Goal: Task Accomplishment & Management: Manage account settings

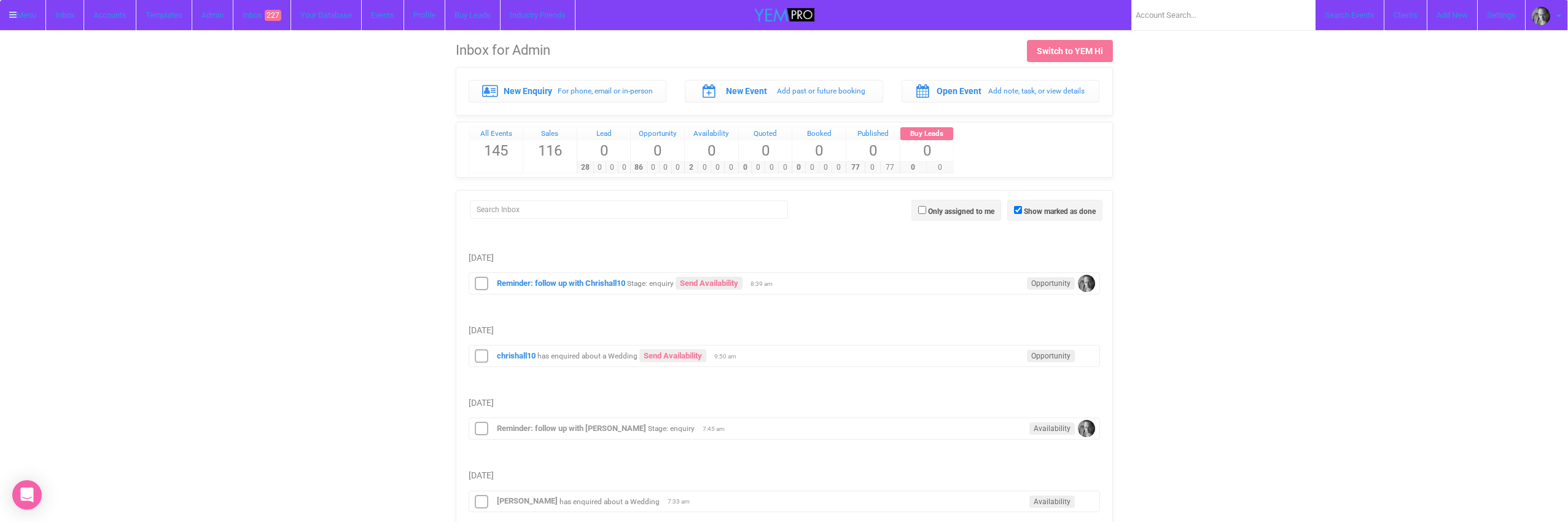
click at [1499, 16] on link "Settings" at bounding box center [1502, 15] width 48 height 30
click at [262, 15] on link "Inbox 227" at bounding box center [262, 15] width 57 height 30
click at [265, 16] on link "Inbox 227" at bounding box center [262, 15] width 57 height 30
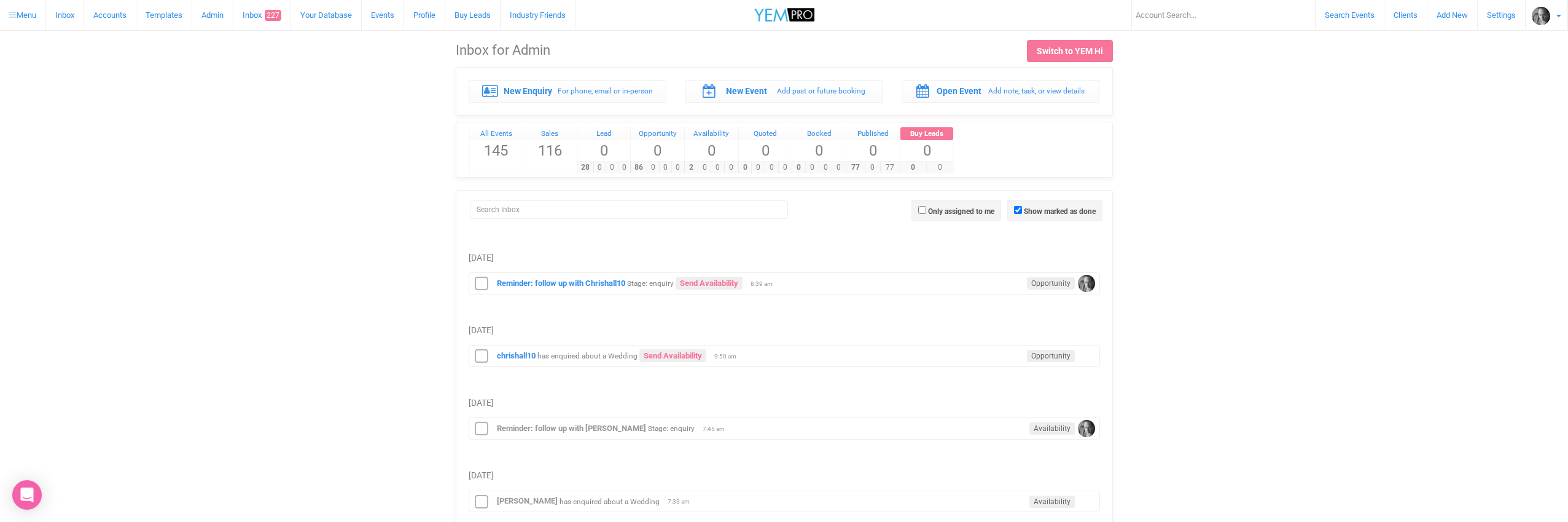
click at [219, 16] on link "Admin" at bounding box center [213, 15] width 41 height 30
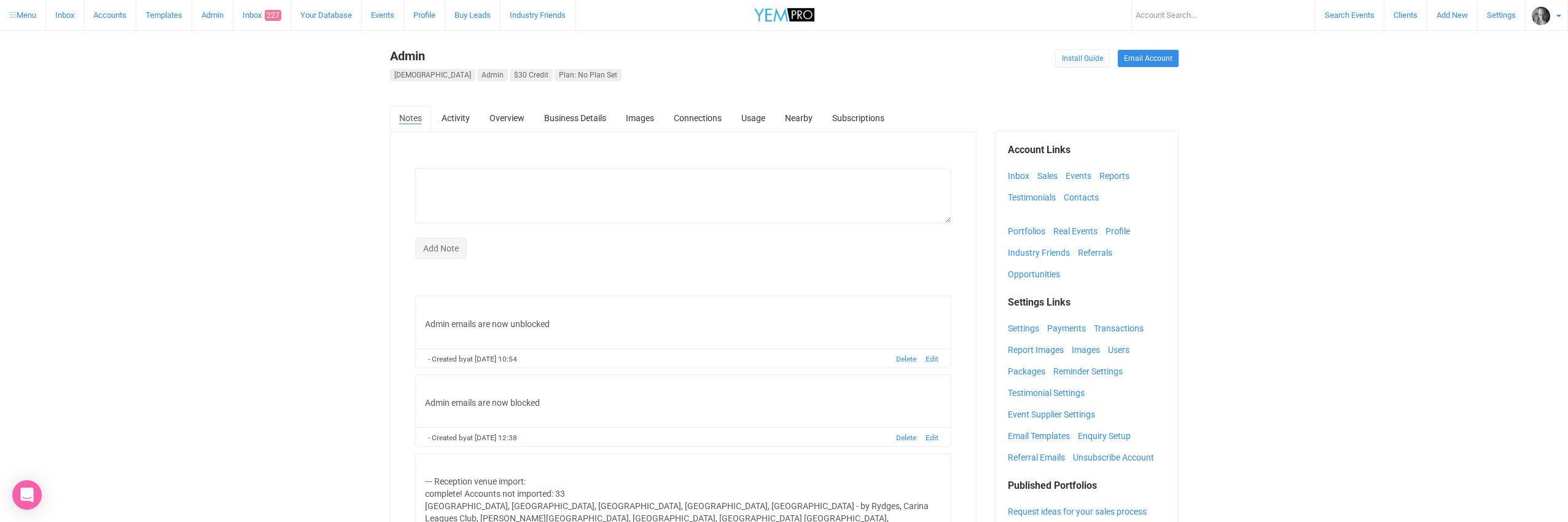
click at [1083, 349] on link "Images" at bounding box center [1089, 349] width 34 height 18
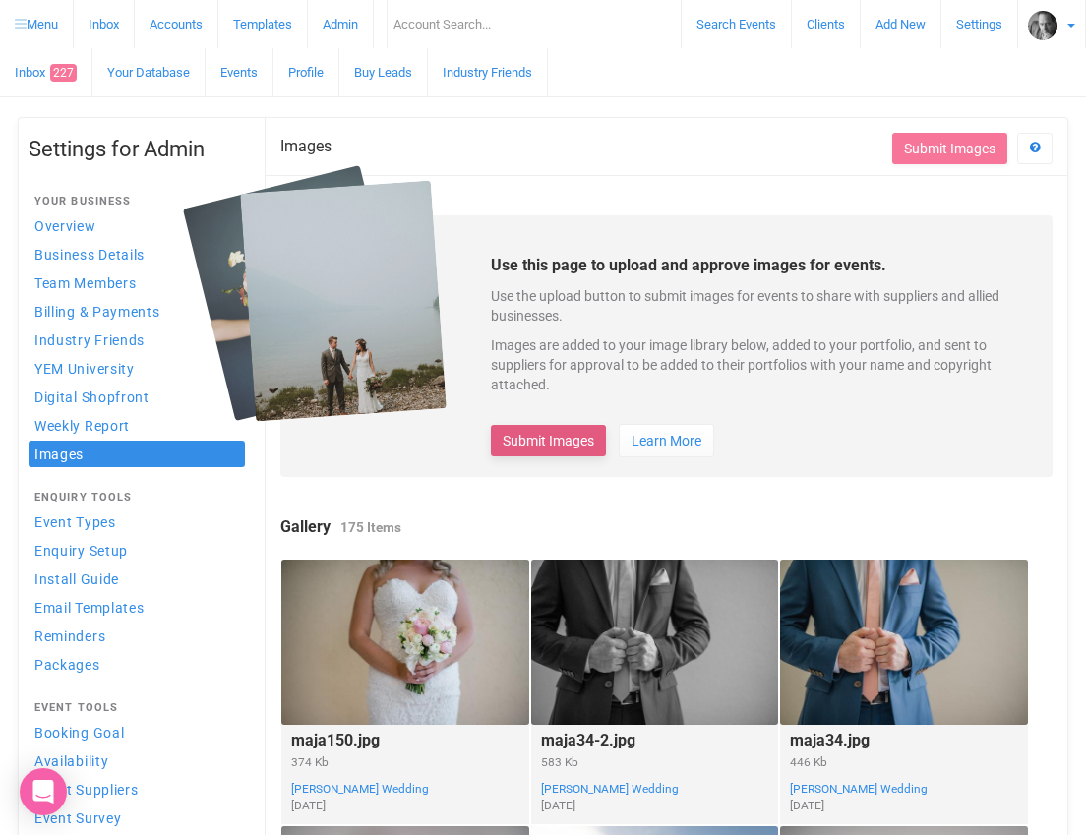
click at [533, 441] on button "Submit Images" at bounding box center [548, 440] width 115 height 31
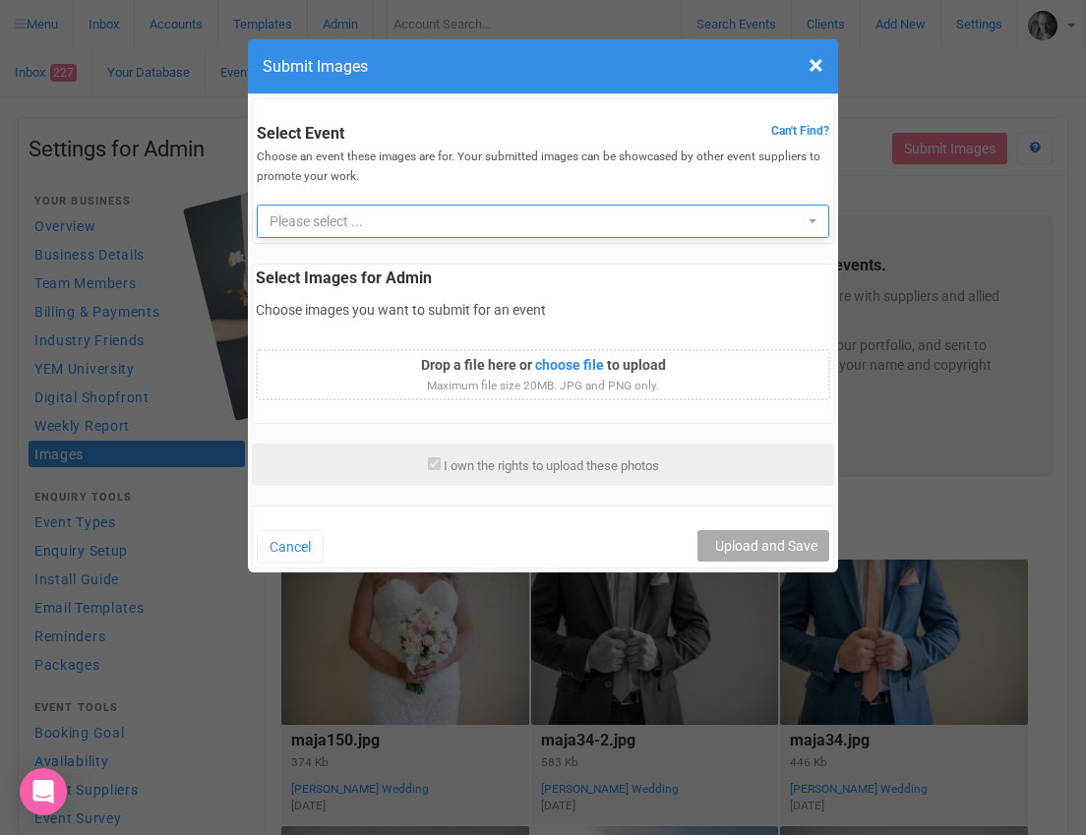
click at [325, 219] on span "Please select ..." at bounding box center [535, 221] width 533 height 20
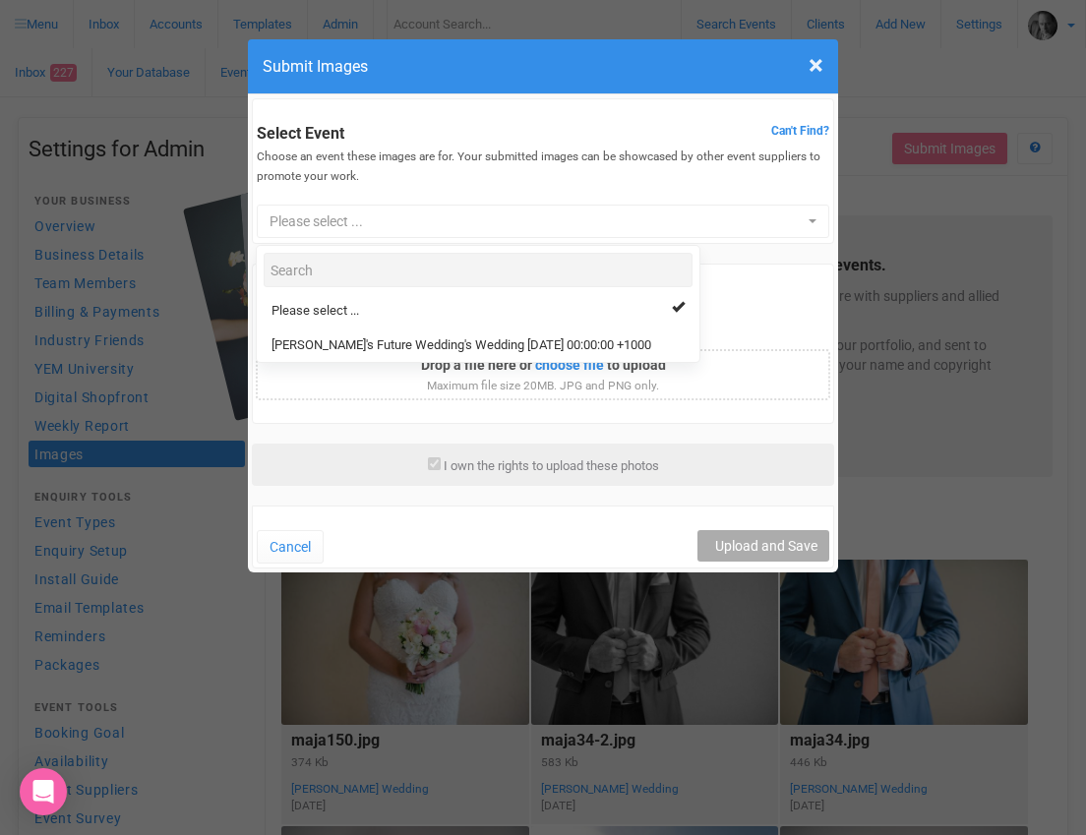
click at [702, 288] on div "Select Images for Admin Choose images you want to submit for an event Loading .…" at bounding box center [543, 344] width 582 height 160
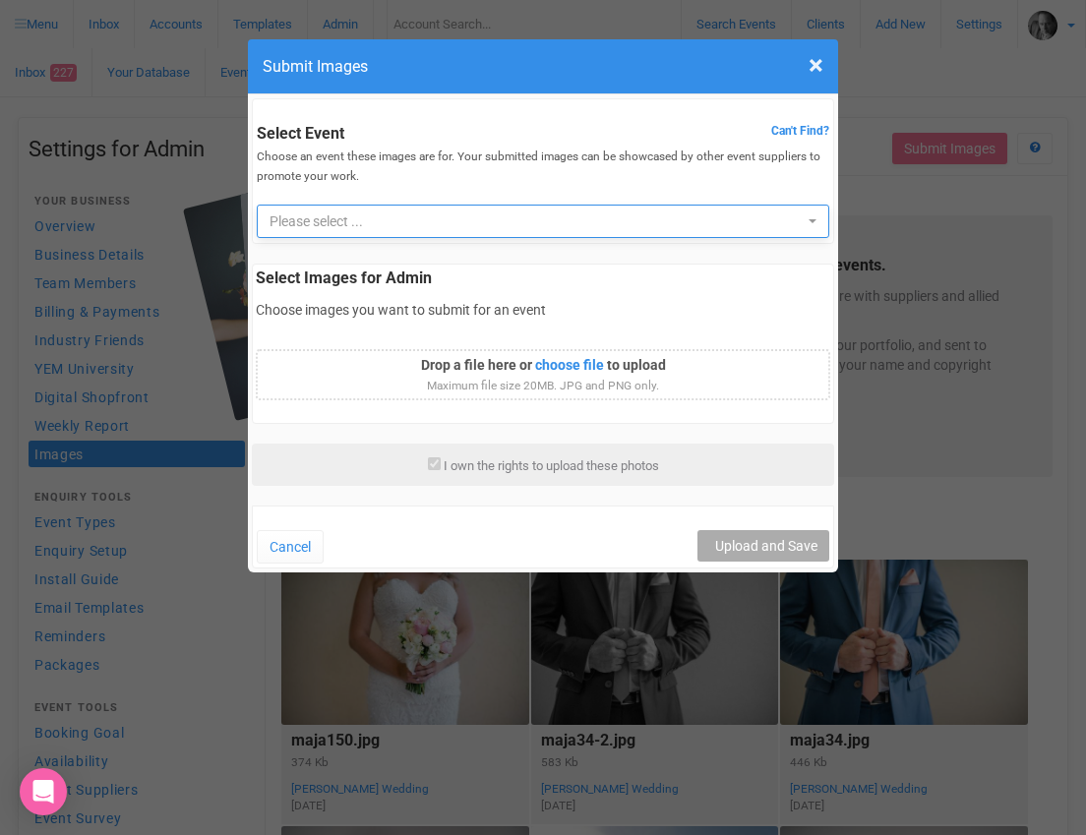
click at [812, 221] on span "button" at bounding box center [812, 221] width 8 height 4
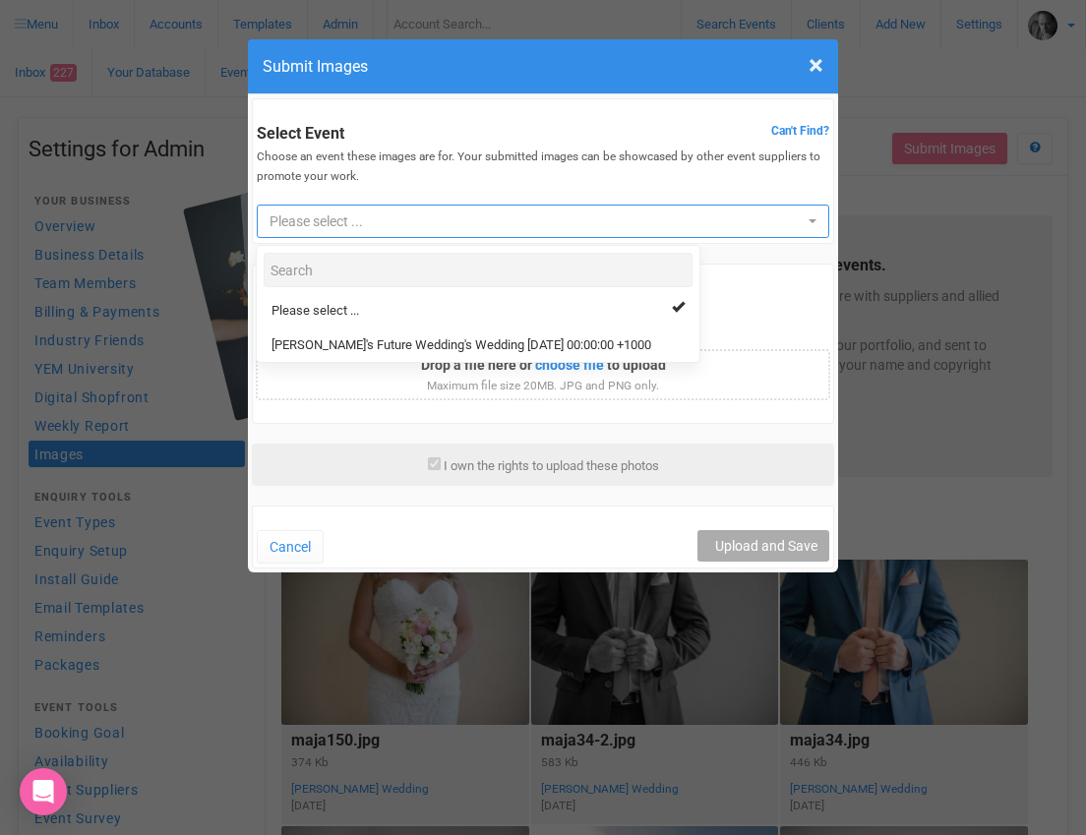
click at [807, 225] on button "Please select ..." at bounding box center [542, 221] width 571 height 33
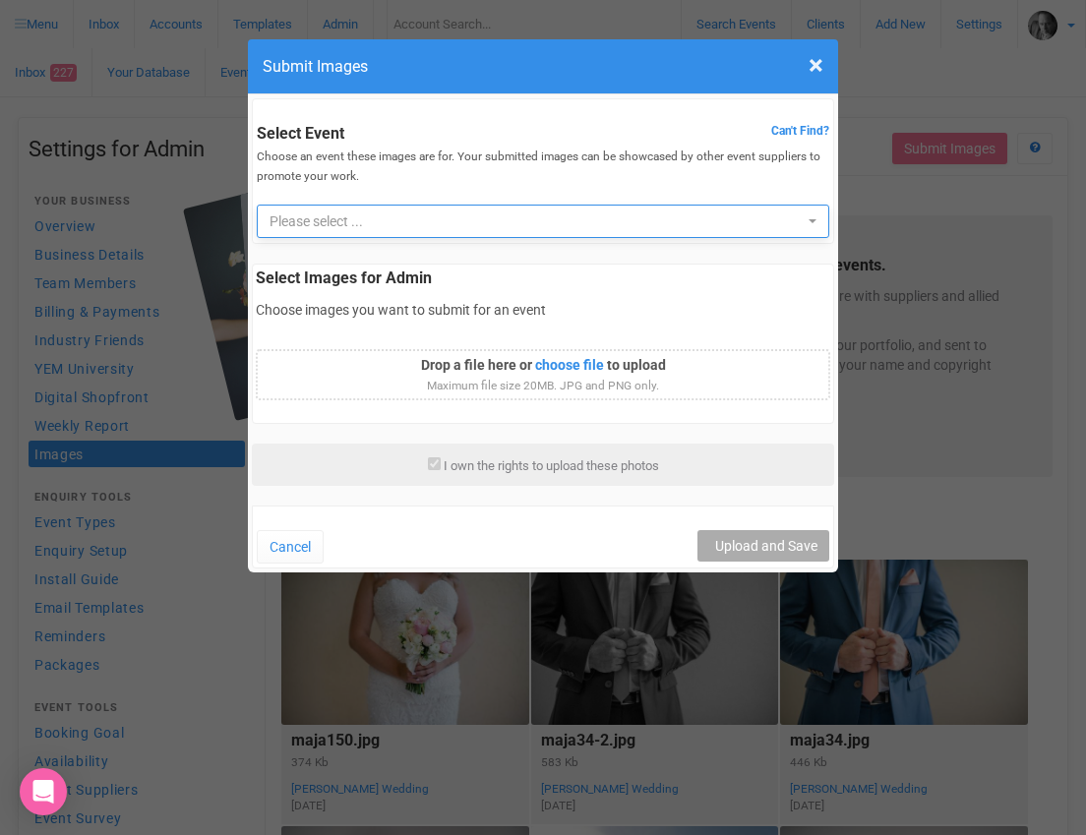
click at [810, 221] on span "button" at bounding box center [812, 221] width 8 height 4
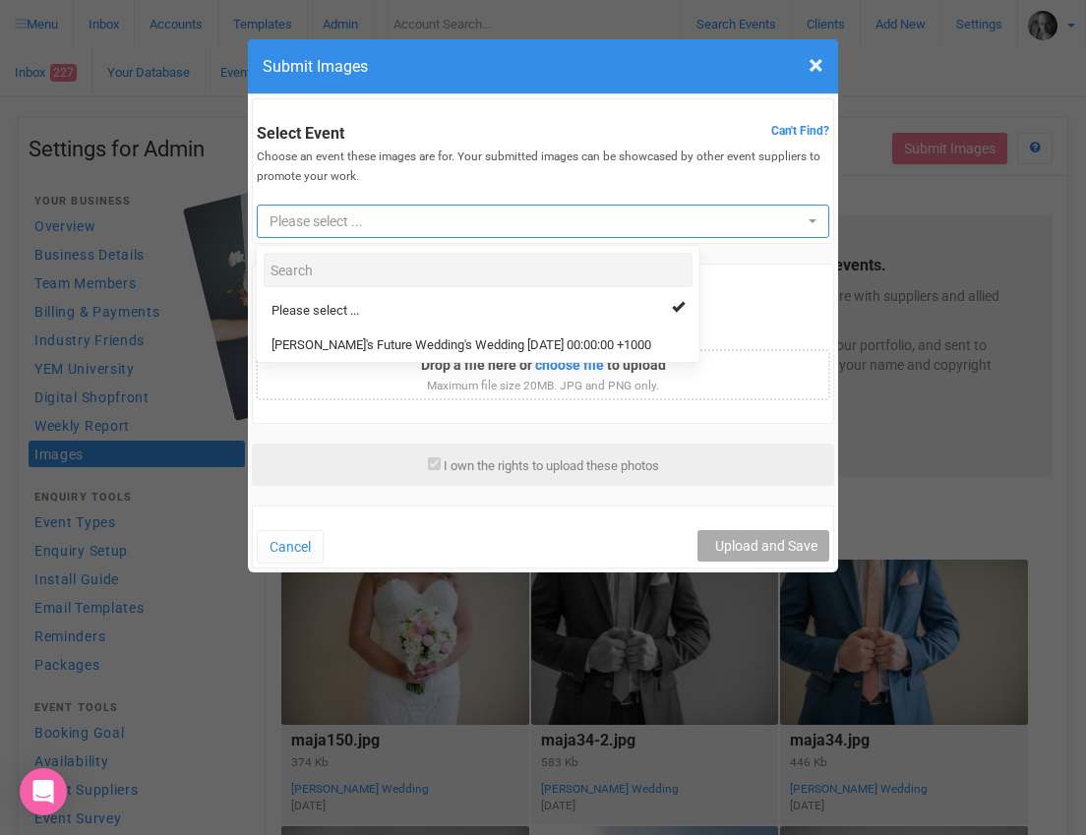
click at [810, 221] on span "button" at bounding box center [812, 221] width 8 height 4
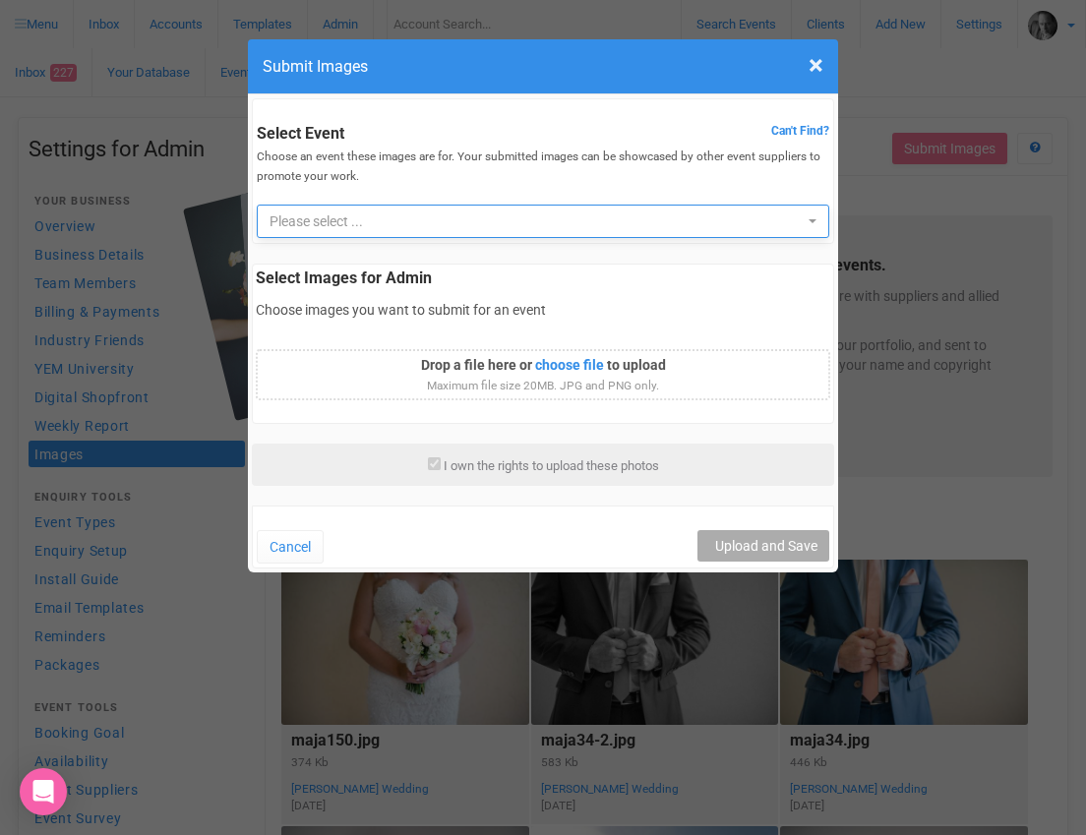
click at [724, 220] on span "Please select ..." at bounding box center [535, 221] width 533 height 20
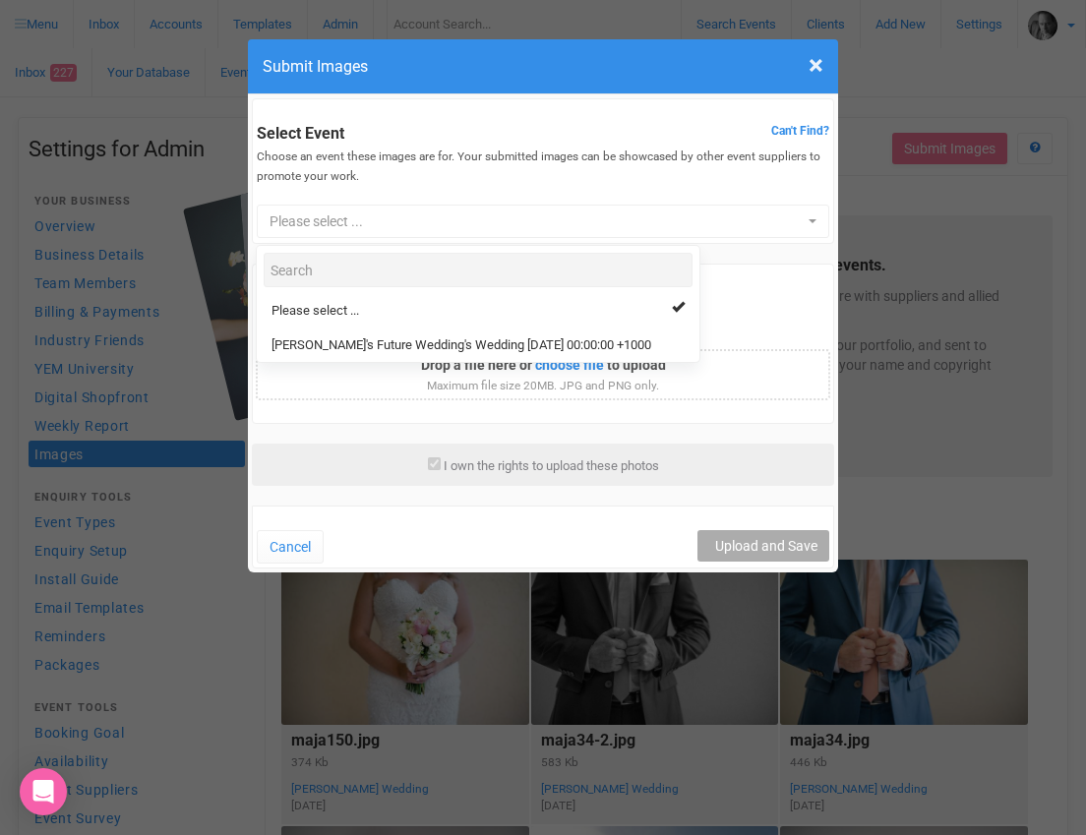
click at [747, 314] on p "Choose images you want to submit for an event" at bounding box center [543, 310] width 574 height 20
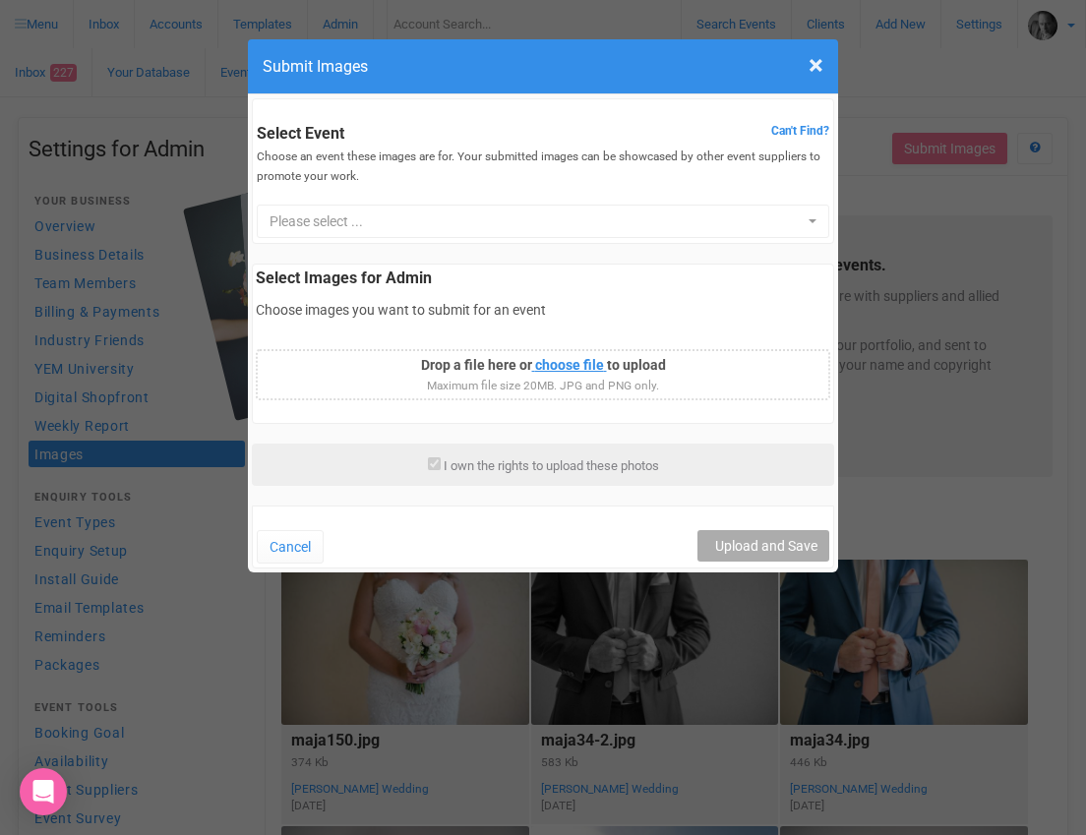
click at [556, 363] on input "An image is required." at bounding box center [472, 368] width 267 height 22
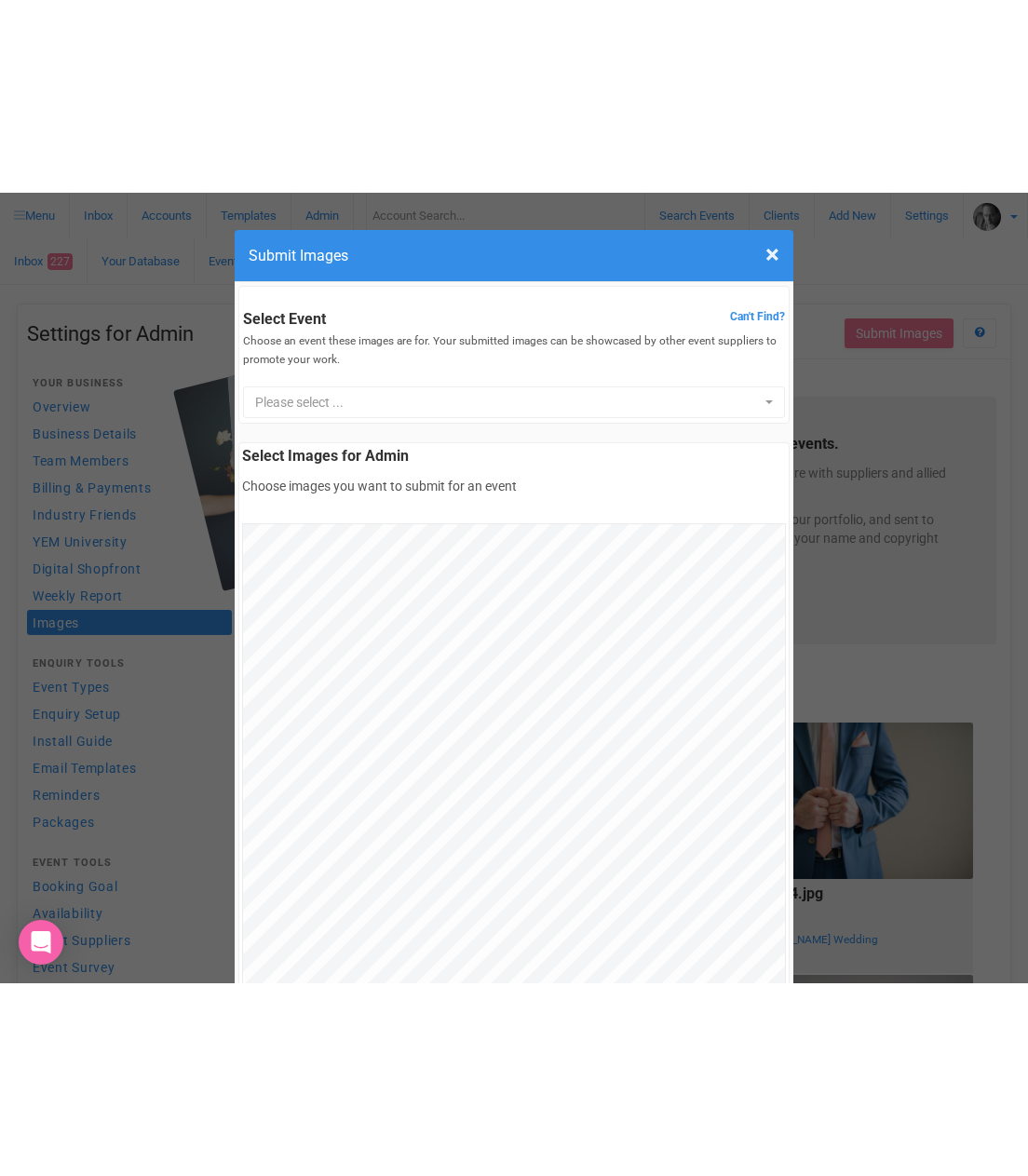
scroll to position [24, 0]
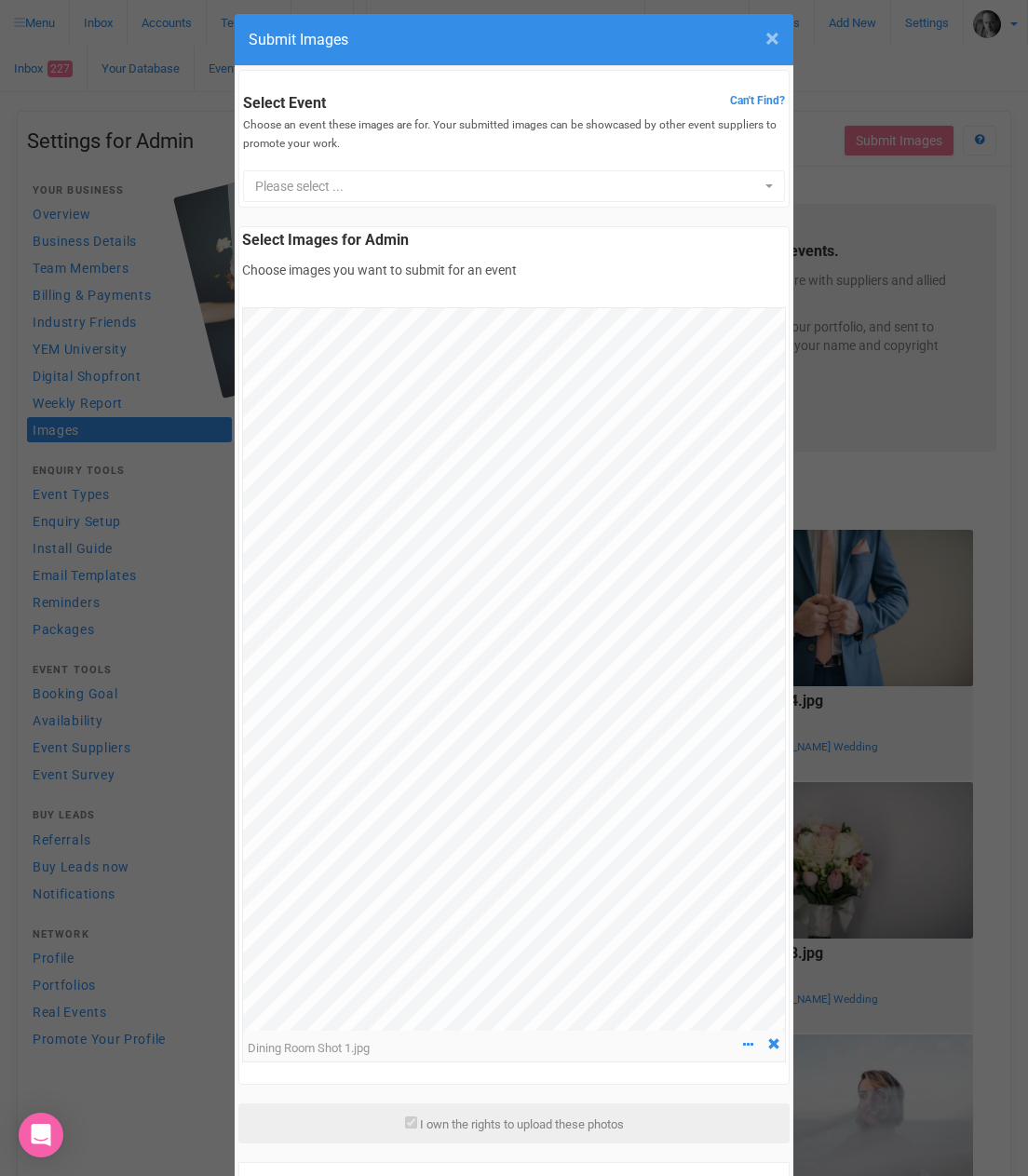
click at [773, 38] on span "×" at bounding box center [771, 39] width 14 height 30
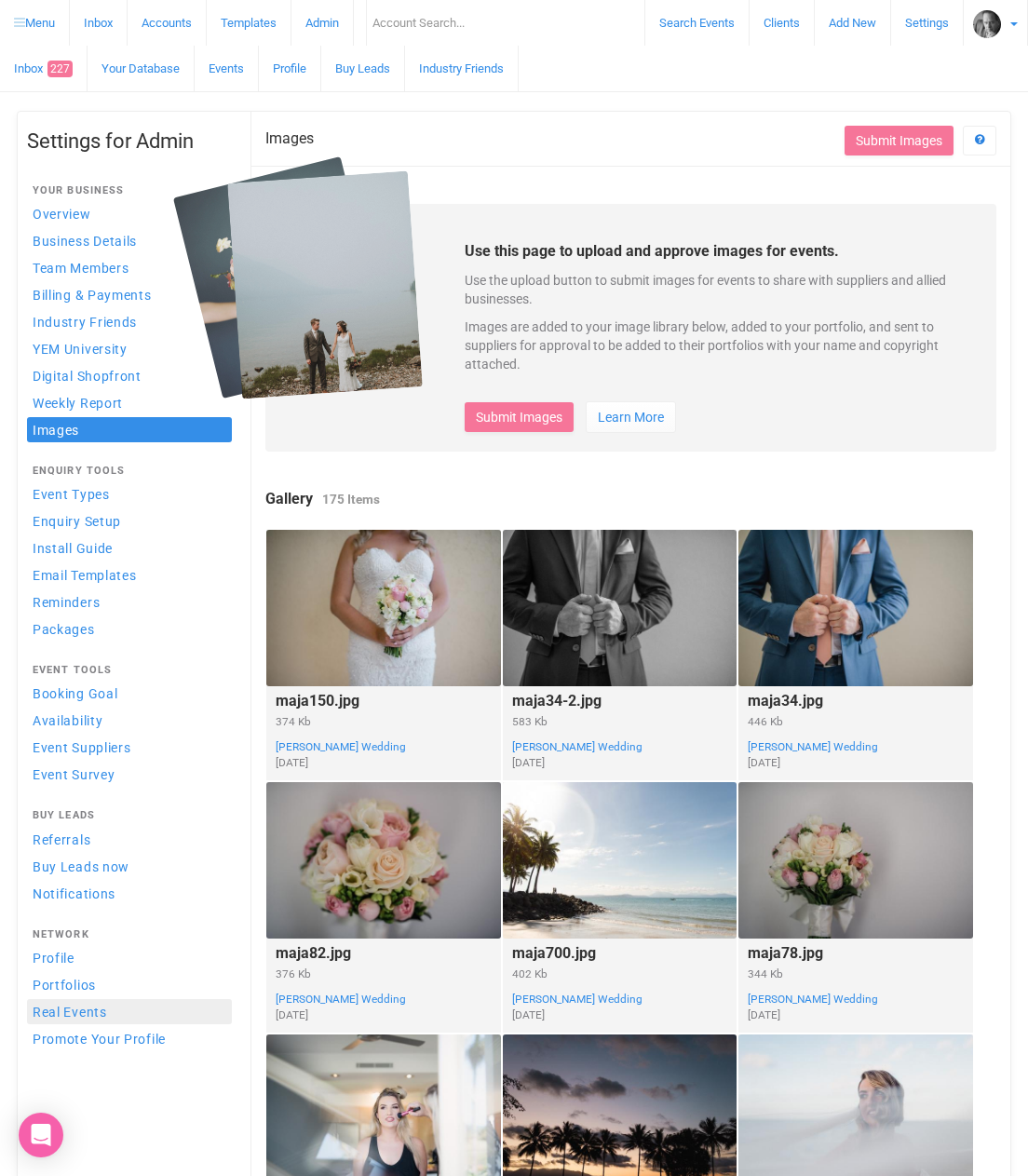
click at [53, 790] on link "Real Events" at bounding box center [130, 1011] width 204 height 26
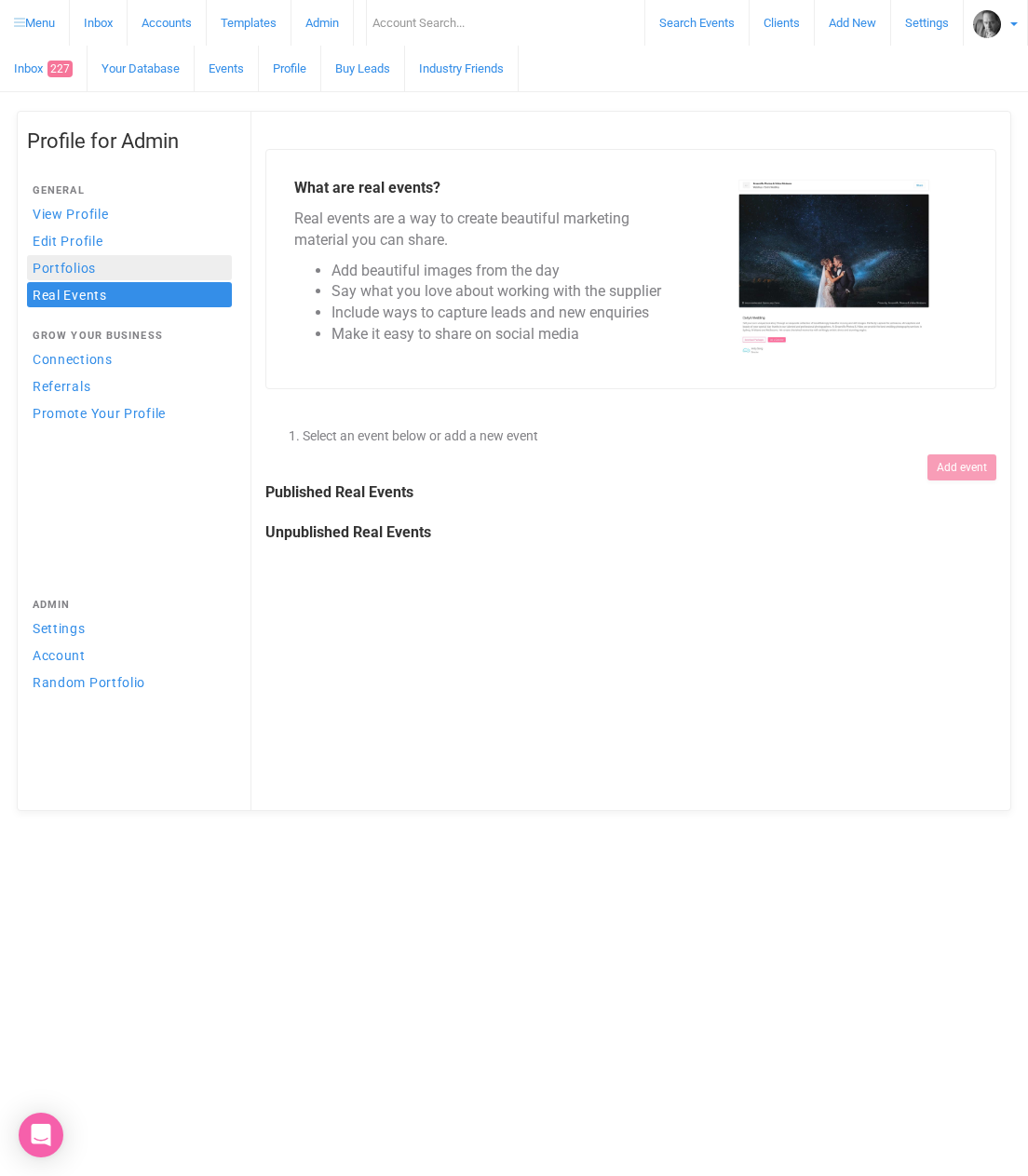
click at [63, 266] on link "Portfolios" at bounding box center [130, 267] width 204 height 26
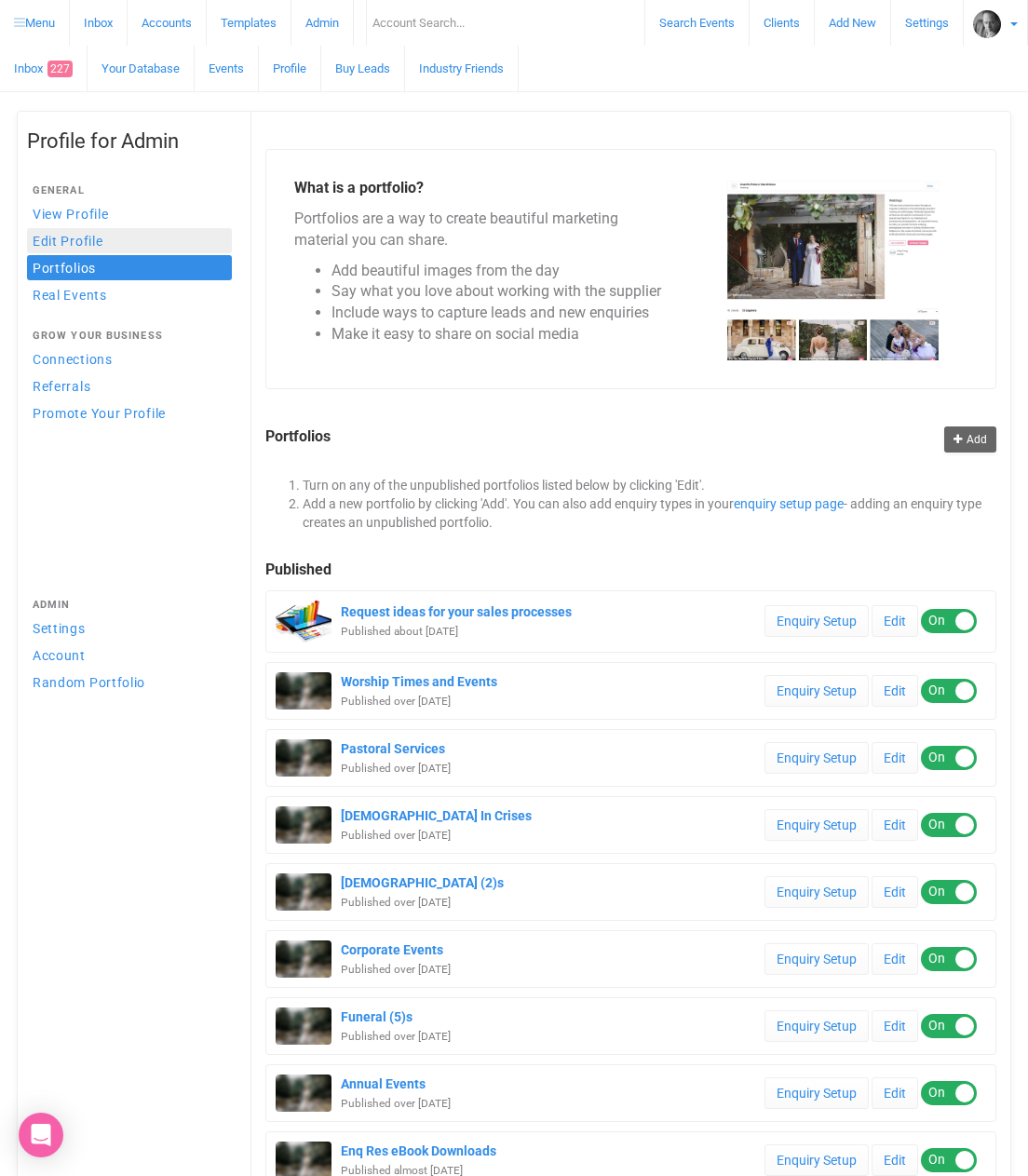
click at [65, 241] on link "Edit Profile" at bounding box center [130, 241] width 204 height 26
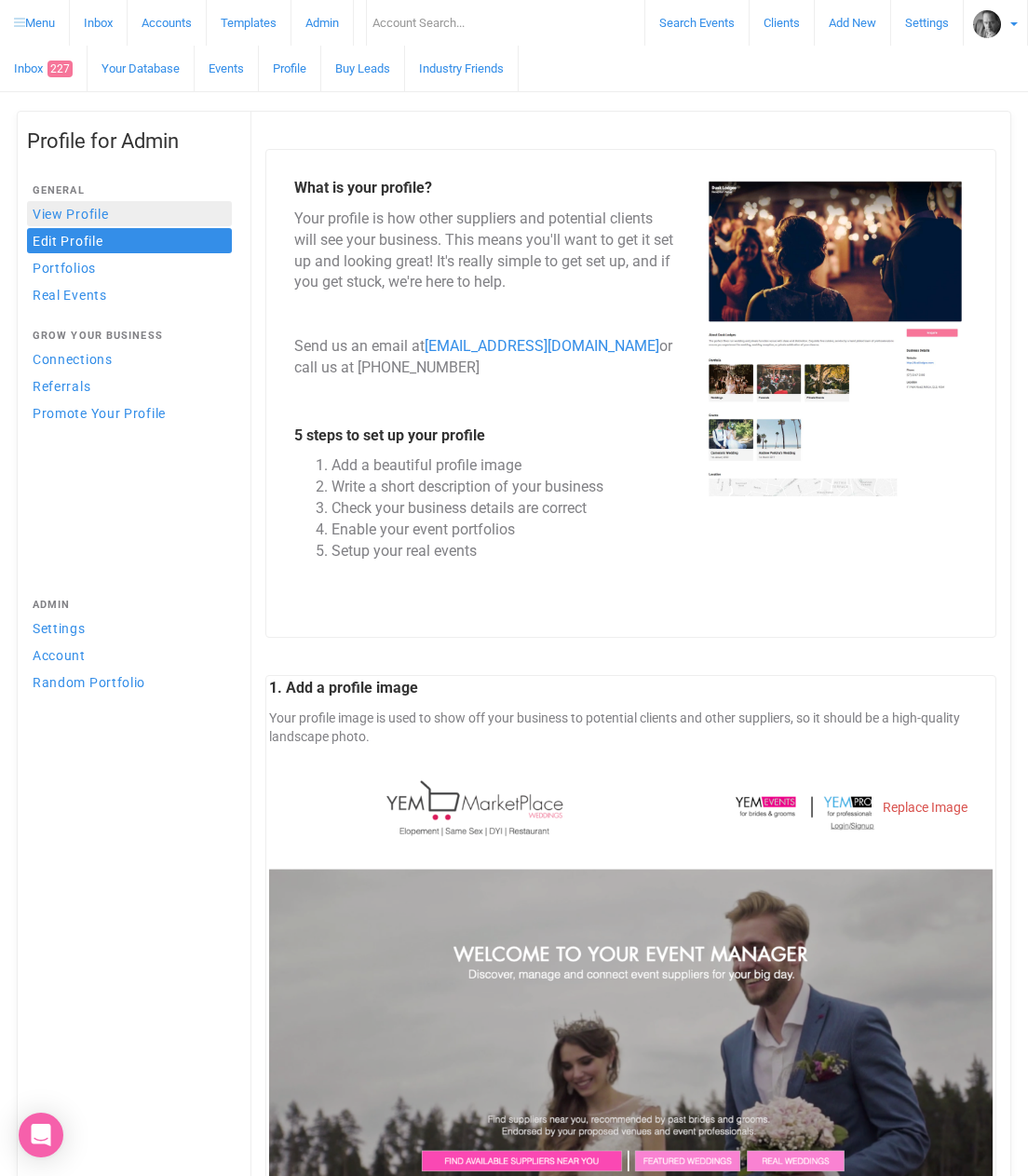
click at [92, 212] on link "View Profile" at bounding box center [130, 213] width 204 height 26
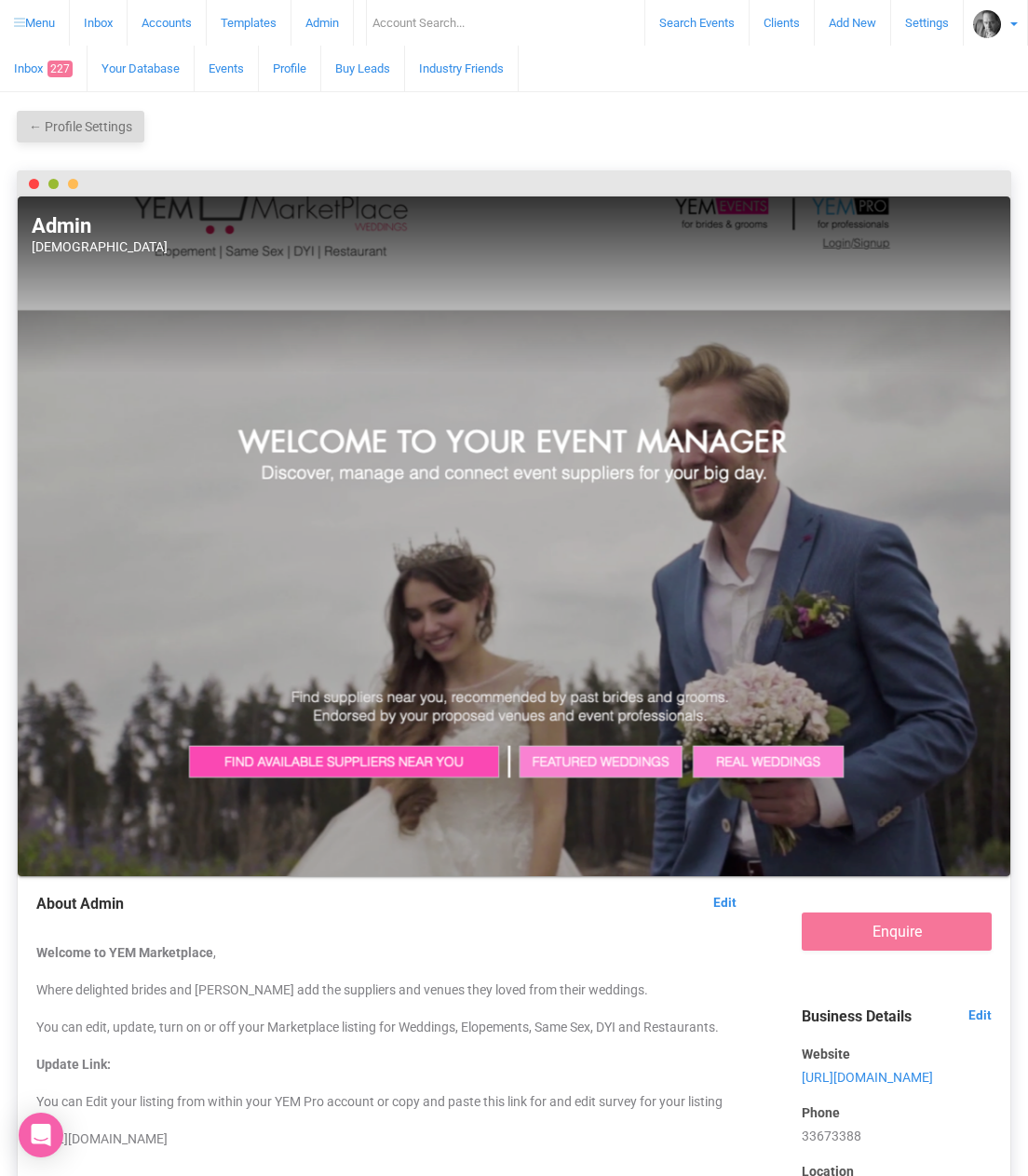
click at [66, 129] on link "← Profile Settings" at bounding box center [80, 126] width 128 height 31
